Goal: Task Accomplishment & Management: Complete application form

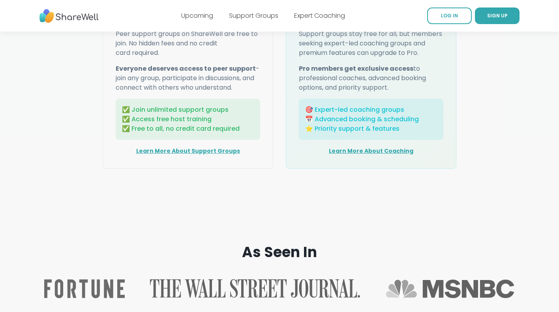
scroll to position [1070, 0]
click at [496, 22] on link "SIGN UP" at bounding box center [497, 16] width 45 height 17
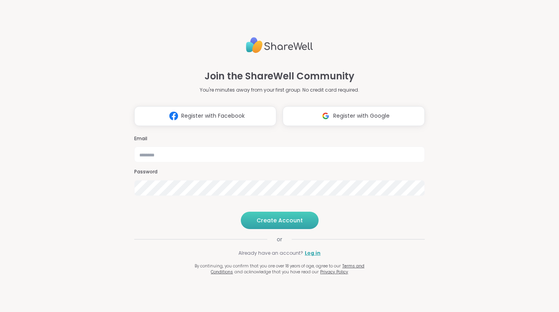
click at [288, 229] on button "Create Account" at bounding box center [280, 220] width 78 height 17
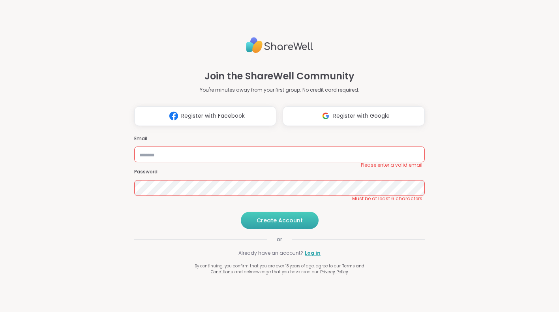
click at [288, 224] on span "Create Account" at bounding box center [280, 220] width 46 height 8
click at [224, 147] on input "email" at bounding box center [279, 155] width 291 height 16
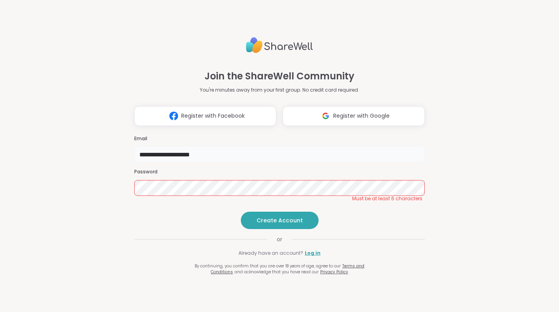
type input "**********"
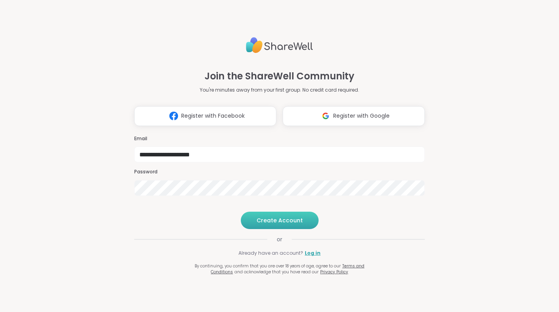
click at [297, 224] on span "Create Account" at bounding box center [280, 220] width 46 height 8
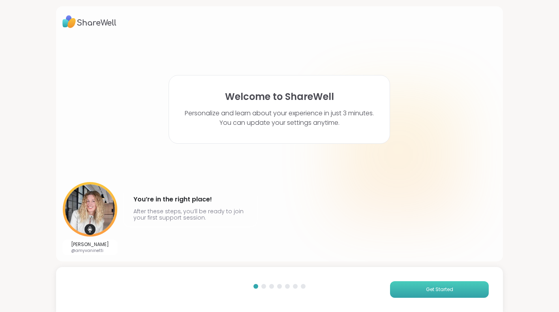
click at [415, 292] on button "Get Started" at bounding box center [439, 289] width 99 height 17
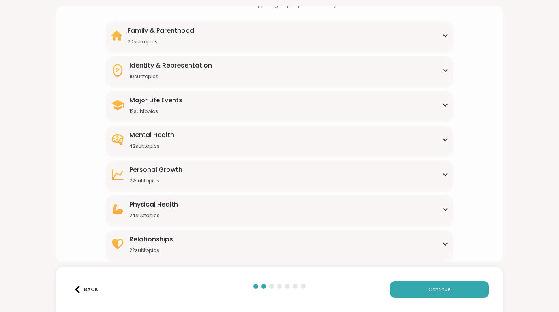
scroll to position [59, 0]
click at [191, 184] on div "Personal Growth 22 subtopics Affirmations Assertiveness Body doubling Boundary …" at bounding box center [280, 176] width 348 height 32
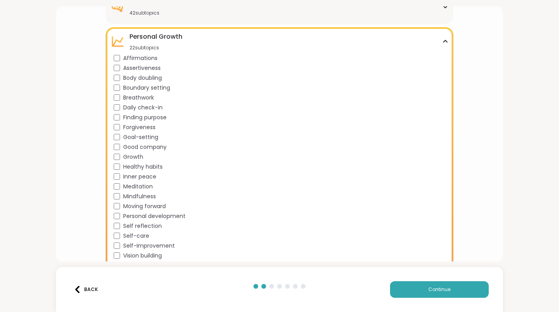
scroll to position [193, 0]
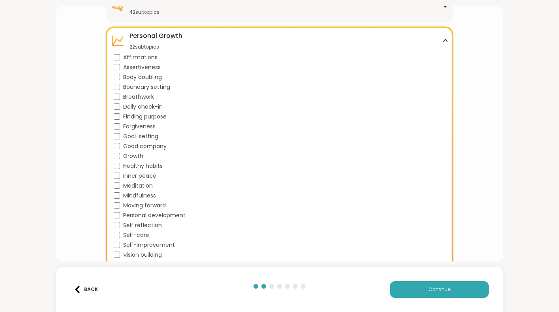
click at [121, 58] on div "Affirmations" at bounding box center [281, 57] width 335 height 8
click at [118, 230] on div "Affirmations Assertiveness Body doubling Boundary setting Breathwork Daily chec…" at bounding box center [281, 161] width 335 height 216
click at [118, 241] on div "Self-Improvement" at bounding box center [281, 245] width 335 height 8
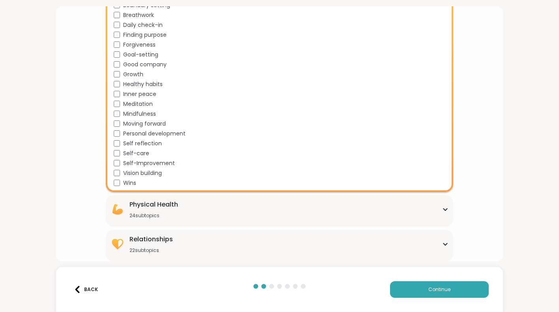
scroll to position [0, 0]
click at [206, 246] on div "Relationships 22 subtopics" at bounding box center [280, 244] width 338 height 19
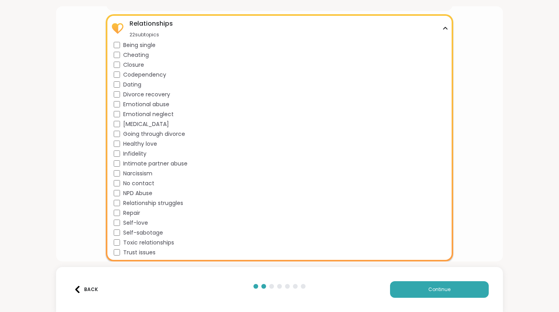
scroll to position [490, 0]
click at [123, 145] on span "Healthy love" at bounding box center [140, 144] width 34 height 8
click at [462, 290] on button "Continue" at bounding box center [439, 289] width 99 height 17
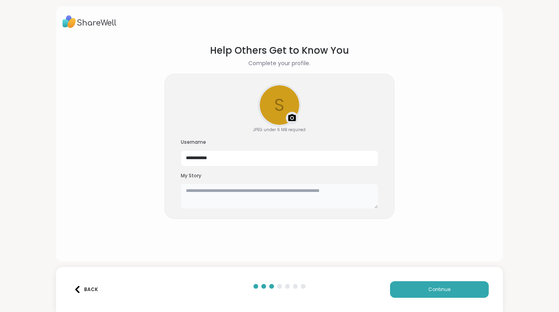
click at [313, 202] on textarea at bounding box center [279, 196] width 197 height 25
drag, startPoint x: 235, startPoint y: 162, endPoint x: 160, endPoint y: 165, distance: 74.3
click at [160, 165] on section "**********" at bounding box center [279, 146] width 435 height 218
drag, startPoint x: 224, startPoint y: 156, endPoint x: 143, endPoint y: 151, distance: 81.2
click at [143, 151] on section "**********" at bounding box center [279, 146] width 435 height 218
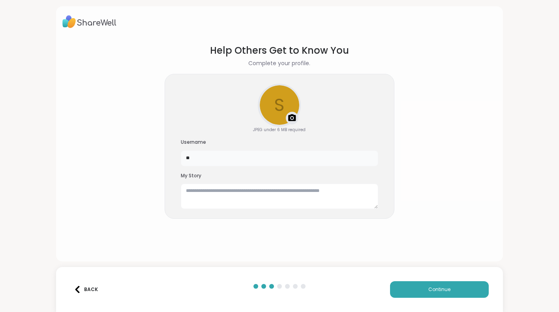
type input "*"
click at [250, 196] on textarea at bounding box center [279, 196] width 197 height 25
click at [439, 289] on span "Continue" at bounding box center [440, 289] width 22 height 7
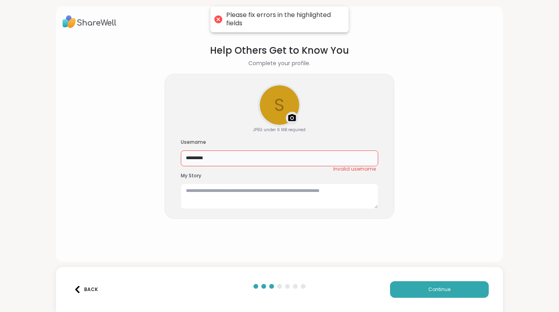
click at [274, 161] on input "********" at bounding box center [279, 158] width 197 height 16
drag, startPoint x: 274, startPoint y: 161, endPoint x: 165, endPoint y: 146, distance: 110.9
click at [165, 146] on div "s Upload a profile photo JPEG under 6 MB required Username ******** Invalid use…" at bounding box center [280, 146] width 230 height 145
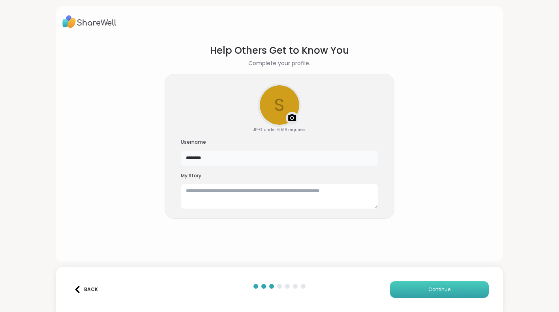
type input "********"
click at [416, 283] on button "Continue" at bounding box center [439, 289] width 99 height 17
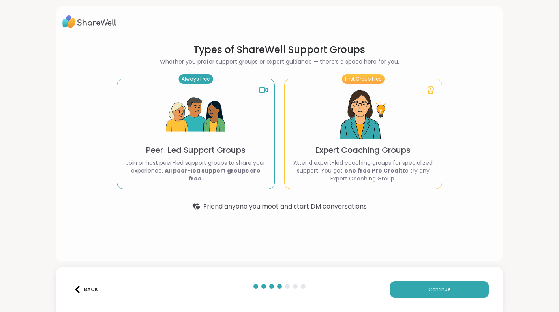
click at [209, 103] on img at bounding box center [195, 114] width 59 height 59
click at [426, 284] on button "Continue" at bounding box center [439, 289] width 99 height 17
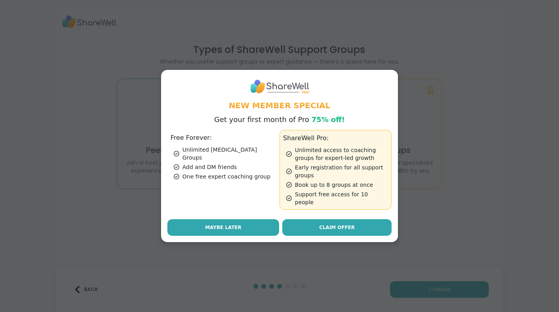
click at [244, 222] on button "Maybe Later" at bounding box center [223, 227] width 112 height 17
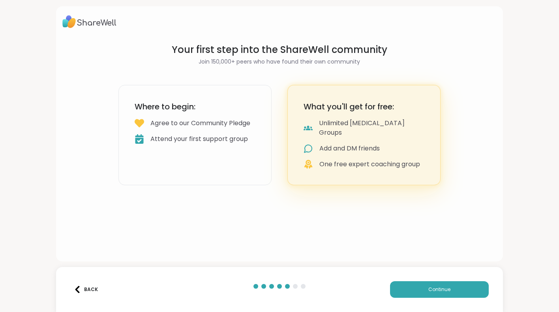
click at [215, 157] on div "Where to begin: Agree to our Community Pledge Attend your first support group" at bounding box center [194, 135] width 153 height 100
click at [221, 126] on div "Agree to our Community Pledge" at bounding box center [200, 122] width 100 height 9
click at [197, 125] on div "Agree to our Community Pledge" at bounding box center [200, 122] width 100 height 9
click at [459, 291] on button "Continue" at bounding box center [439, 289] width 99 height 17
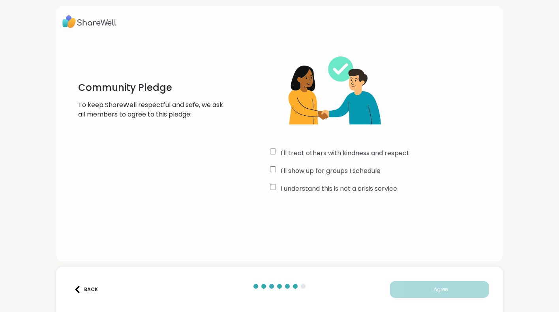
click at [273, 154] on div "I'll treat others with kindness and respect" at bounding box center [383, 153] width 227 height 9
click at [273, 164] on div "I'll treat others with kindness and respect I'll show up for groups I schedule …" at bounding box center [383, 119] width 227 height 152
click at [432, 288] on span "I Agree" at bounding box center [440, 289] width 16 height 7
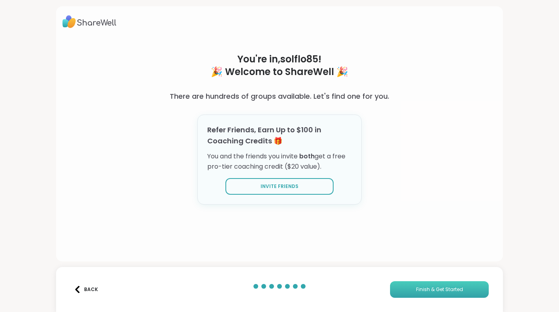
click at [432, 288] on span "Finish & Get Started" at bounding box center [439, 289] width 47 height 7
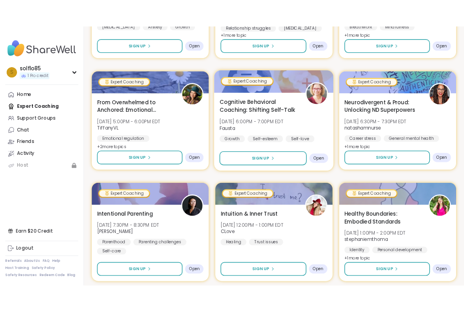
scroll to position [242, 0]
